Goal: Information Seeking & Learning: Learn about a topic

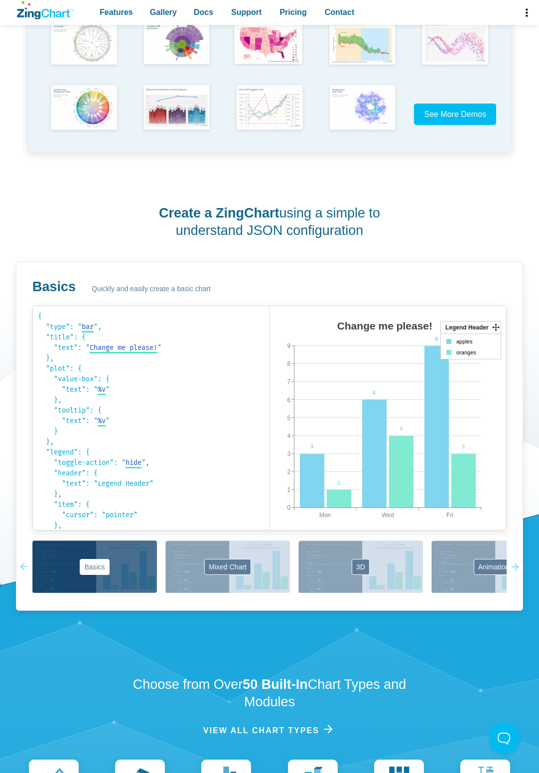
scroll to position [279, 0]
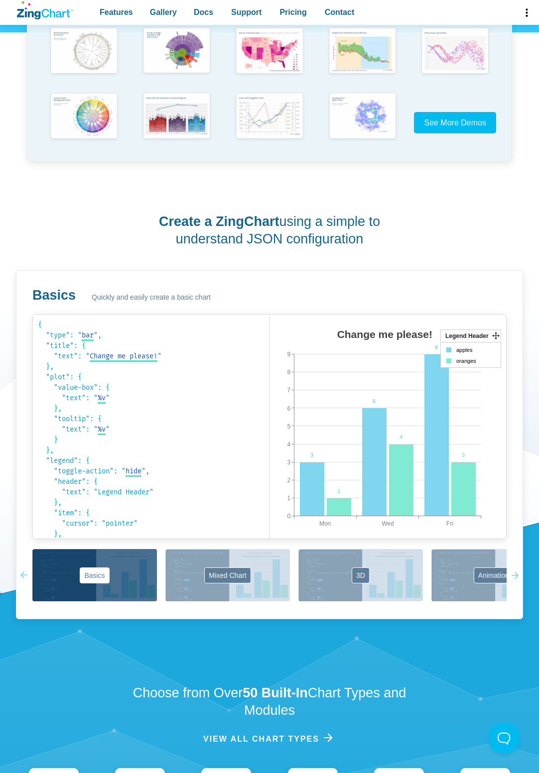
click at [395, 268] on div "Create a ZingChart using a simple to understand JSON configuration Basics Quick…" at bounding box center [269, 416] width 507 height 454
click at [369, 577] on button "3D" at bounding box center [360, 575] width 124 height 52
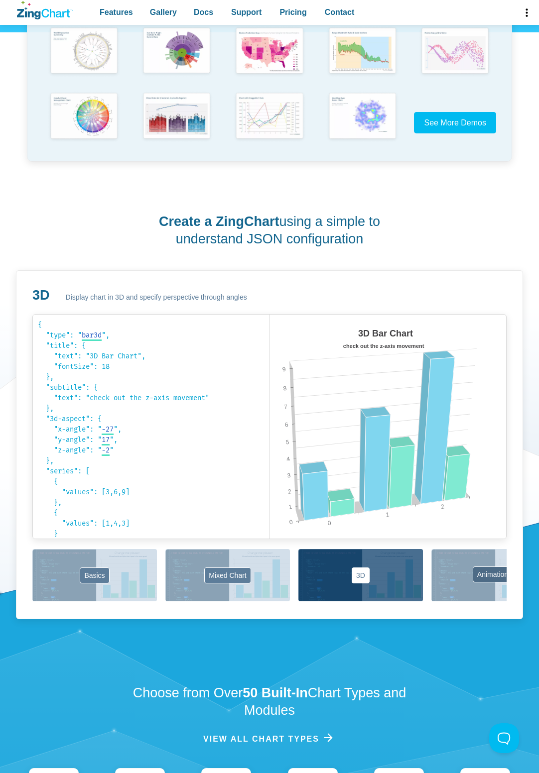
click at [476, 576] on button "Animation" at bounding box center [493, 575] width 124 height 52
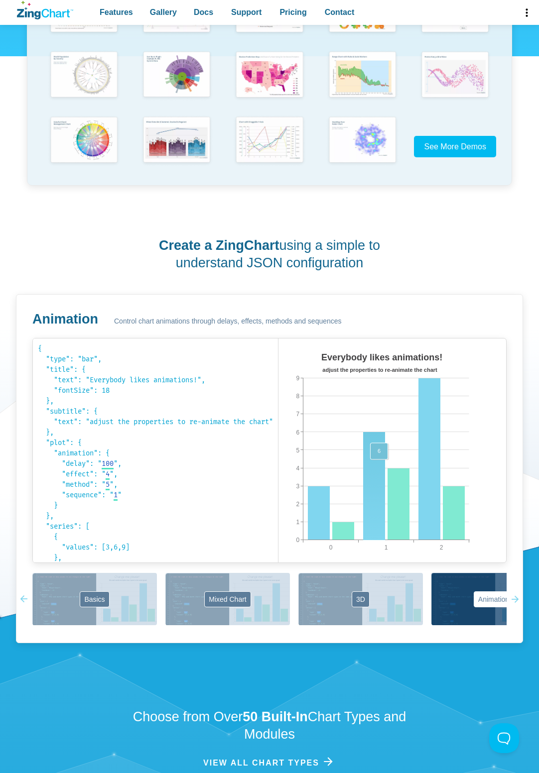
scroll to position [320, 0]
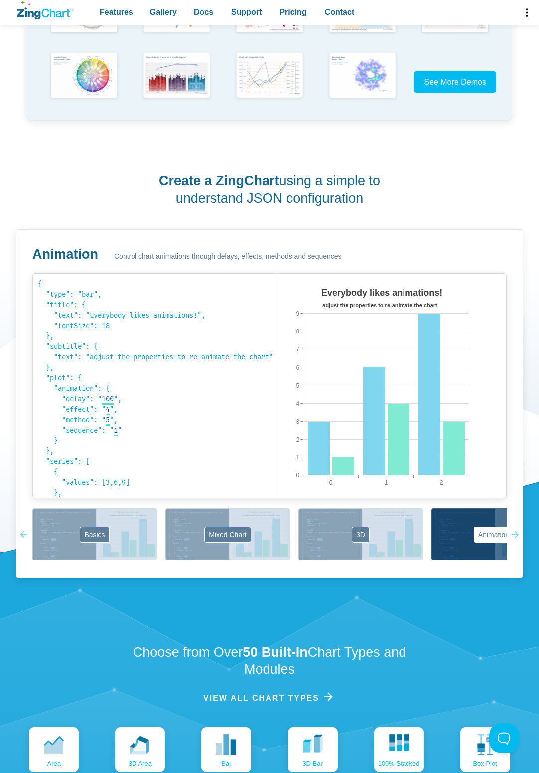
click at [451, 445] on img "App Content" at bounding box center [364, 396] width 172 height 224
click at [278, 508] on area "App Content" at bounding box center [278, 508] width 0 height 0
click at [515, 535] on icon "App Content" at bounding box center [511, 534] width 7 height 7
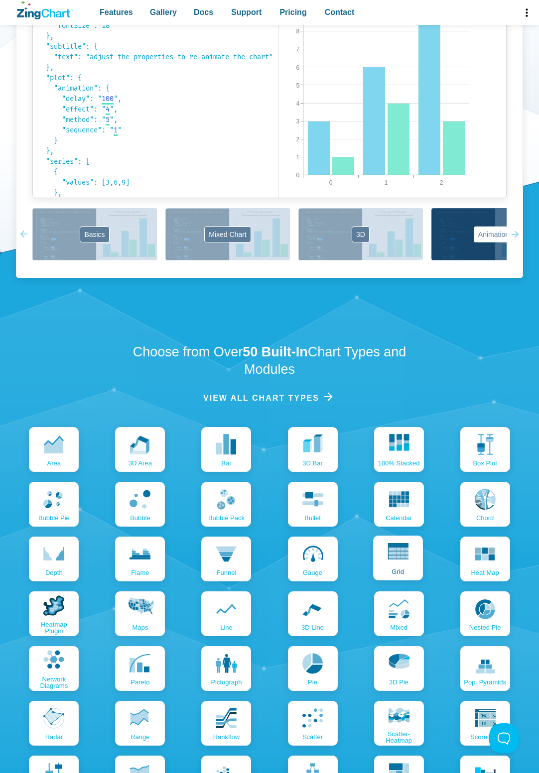
scroll to position [623, 0]
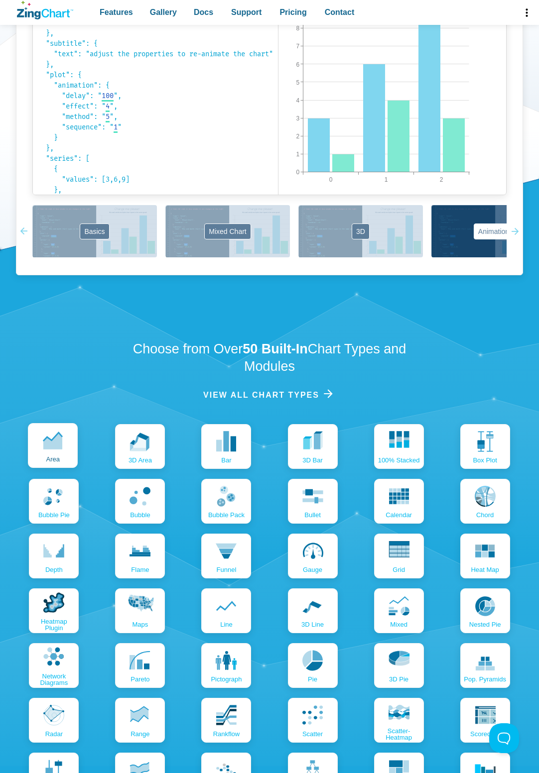
click at [69, 449] on link "area" at bounding box center [53, 445] width 50 height 45
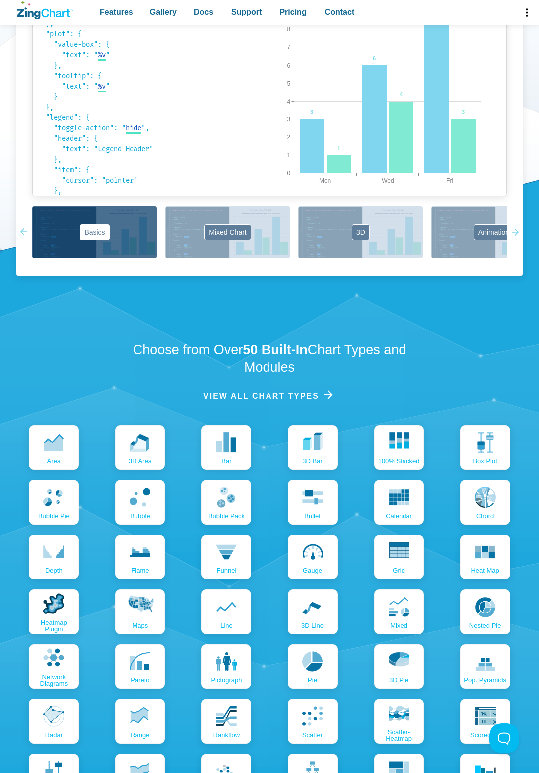
click at [82, 499] on div "area 3D area bar 3D bar 100% Stacked box plot bubble pie bubble bubble pack bul…" at bounding box center [269, 639] width 507 height 428
click at [60, 498] on icon "App Content" at bounding box center [52, 496] width 21 height 21
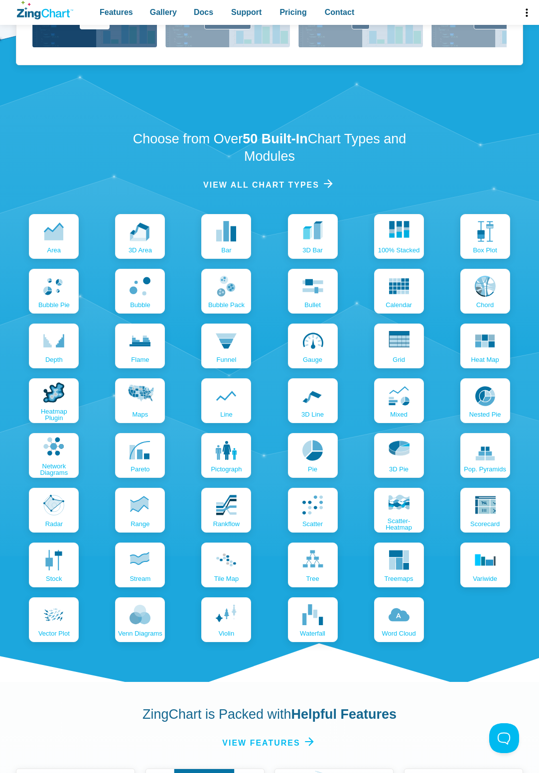
scroll to position [872, 0]
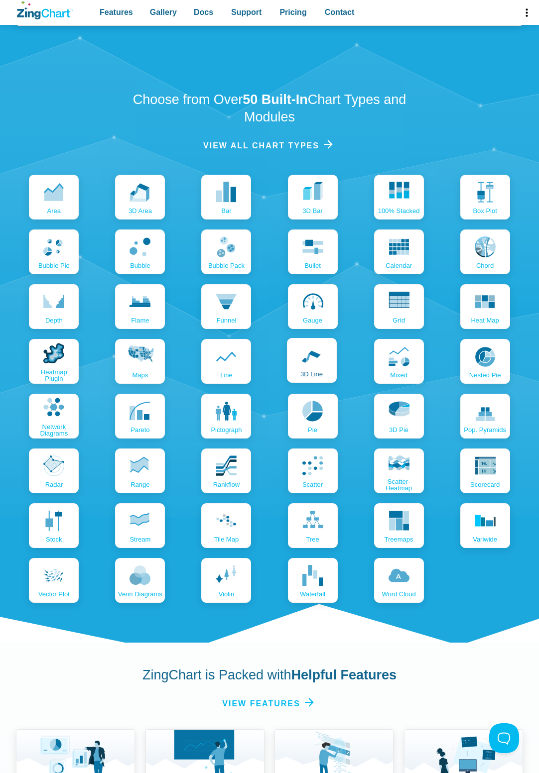
click at [324, 359] on link "3D line" at bounding box center [312, 360] width 50 height 45
